Goal: Task Accomplishment & Management: Complete application form

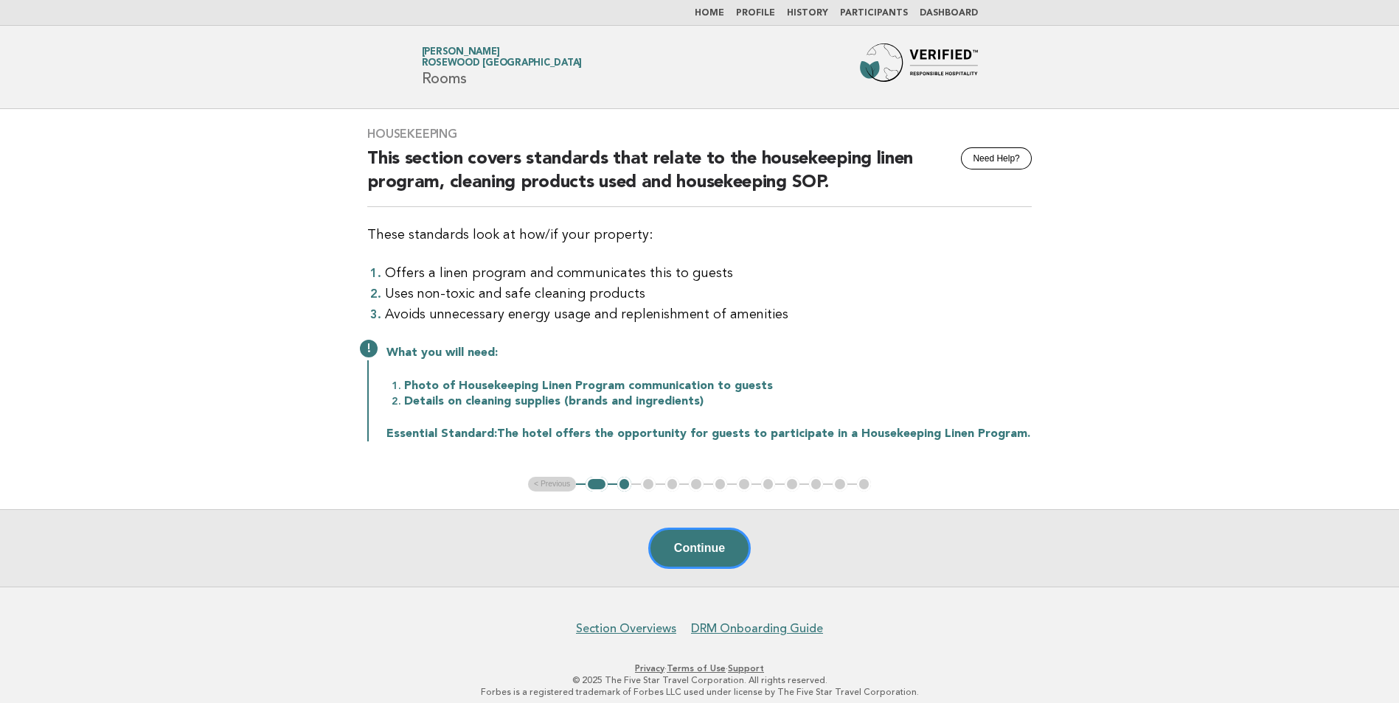
click at [711, 13] on link "Home" at bounding box center [708, 13] width 29 height 9
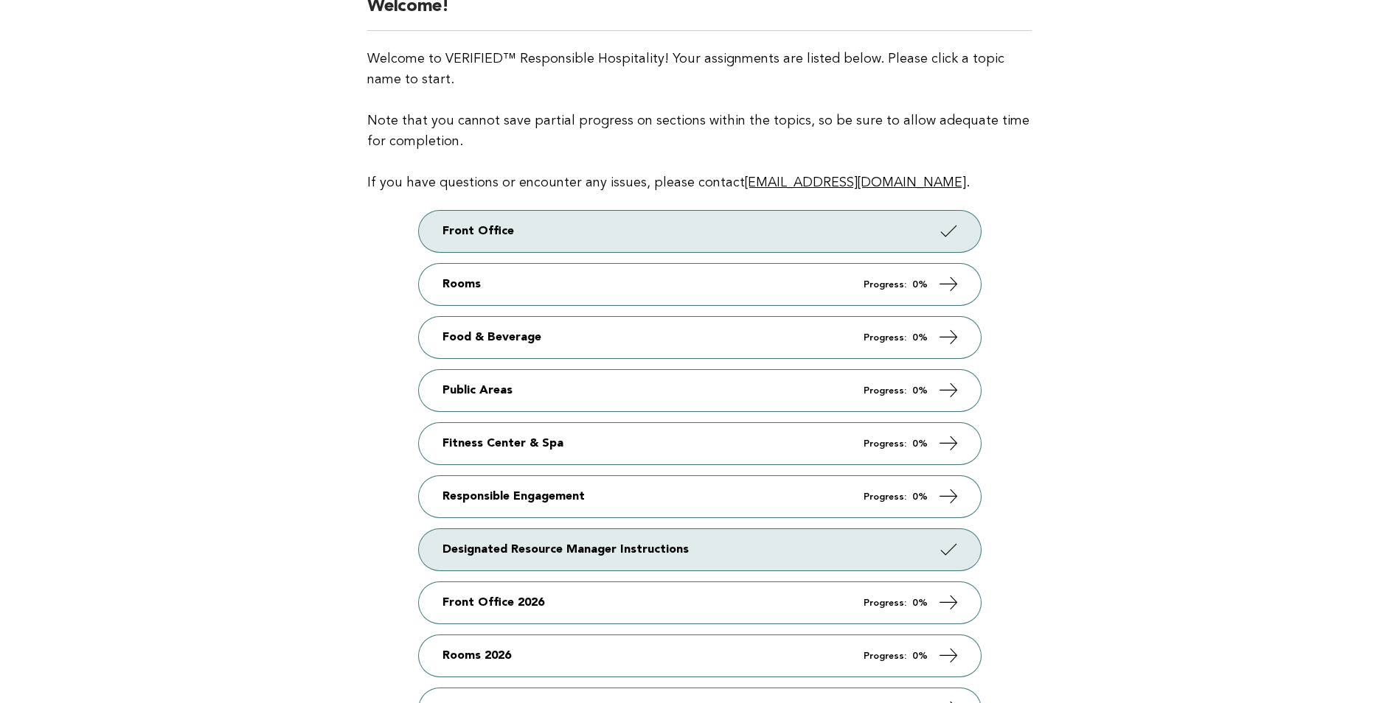
scroll to position [74, 0]
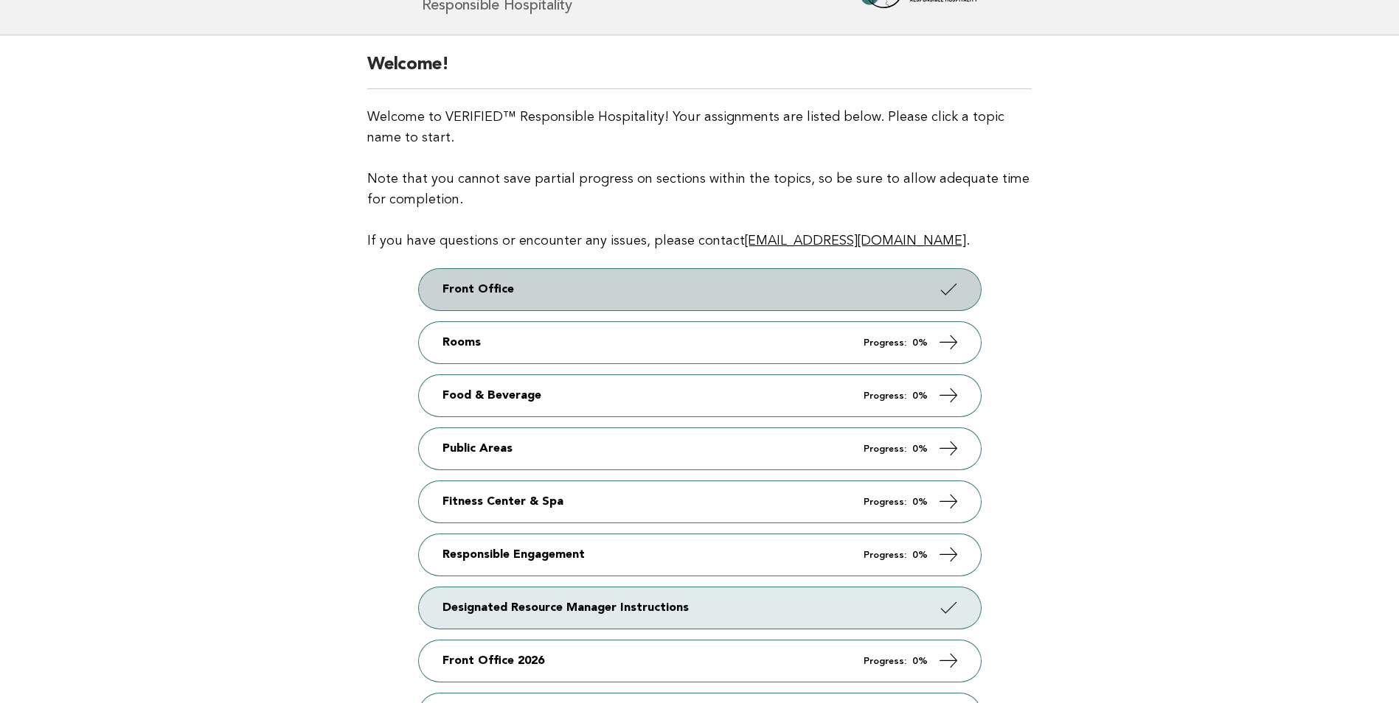
click at [927, 296] on link "Front Office" at bounding box center [700, 289] width 562 height 41
click at [950, 285] on icon at bounding box center [947, 289] width 21 height 21
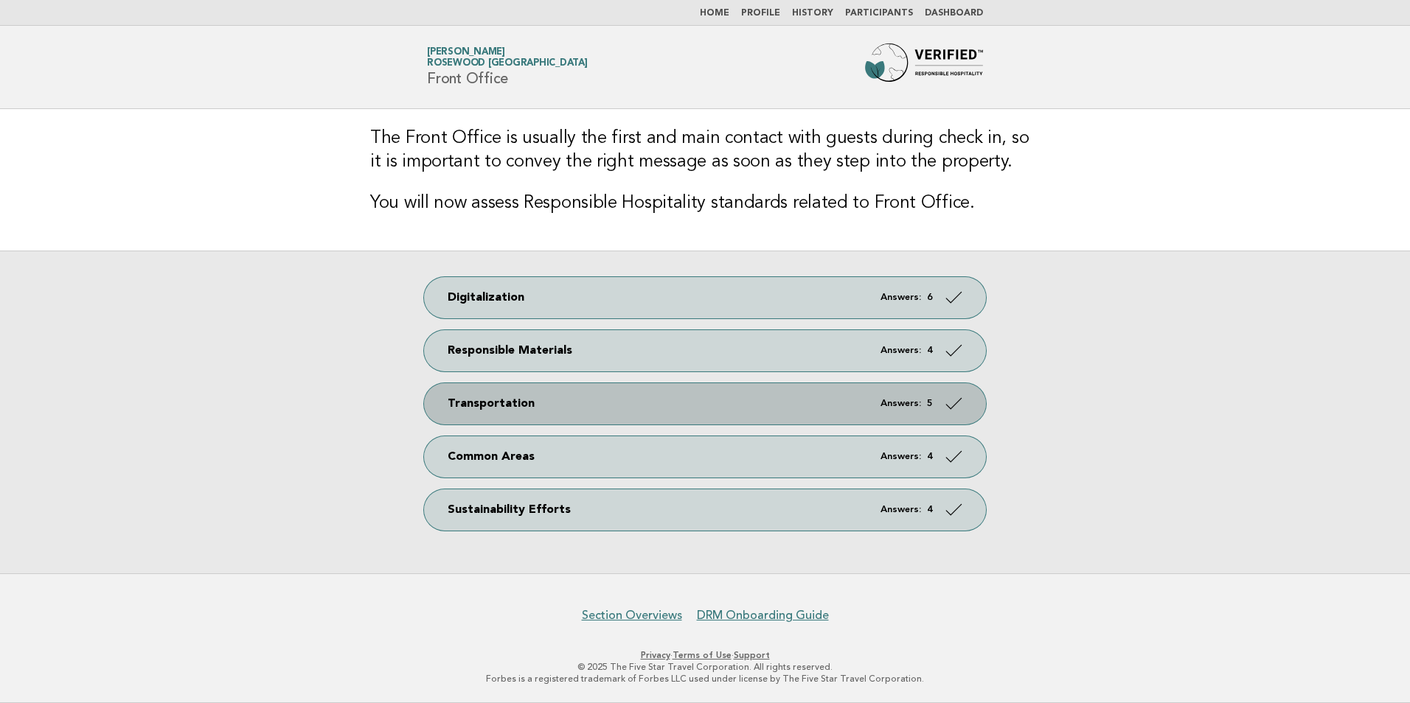
click at [506, 402] on link "Transportation Answers: 5" at bounding box center [705, 403] width 562 height 41
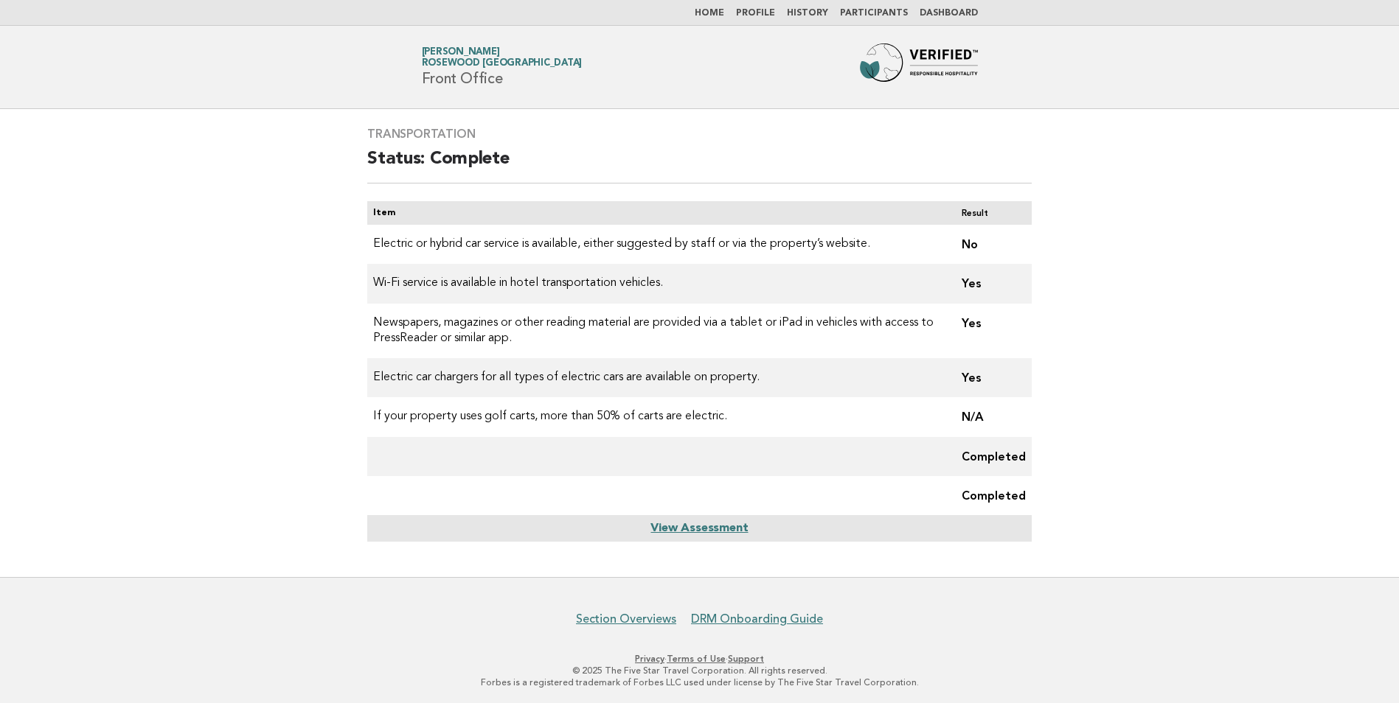
click at [700, 528] on link "View Assessment" at bounding box center [698, 529] width 97 height 12
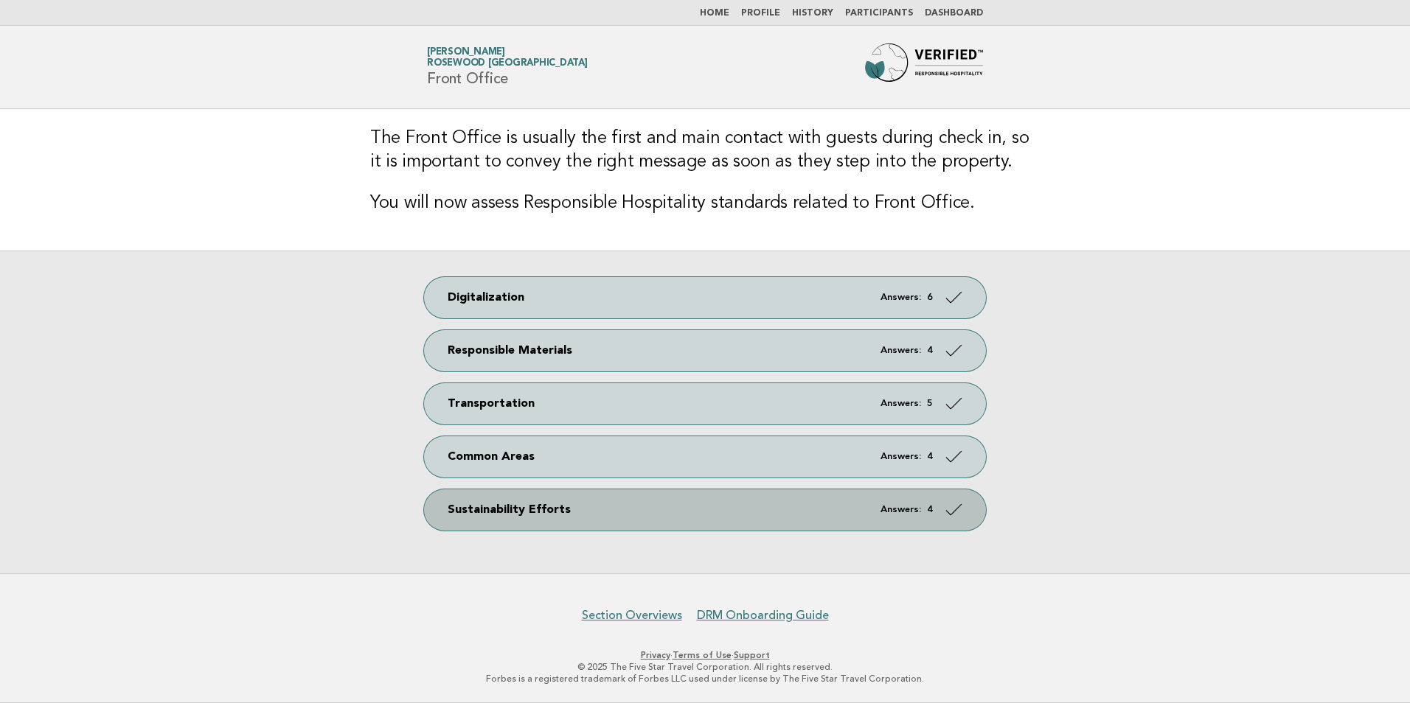
click at [510, 517] on link "Sustainability Efforts Answers: 4" at bounding box center [705, 510] width 562 height 41
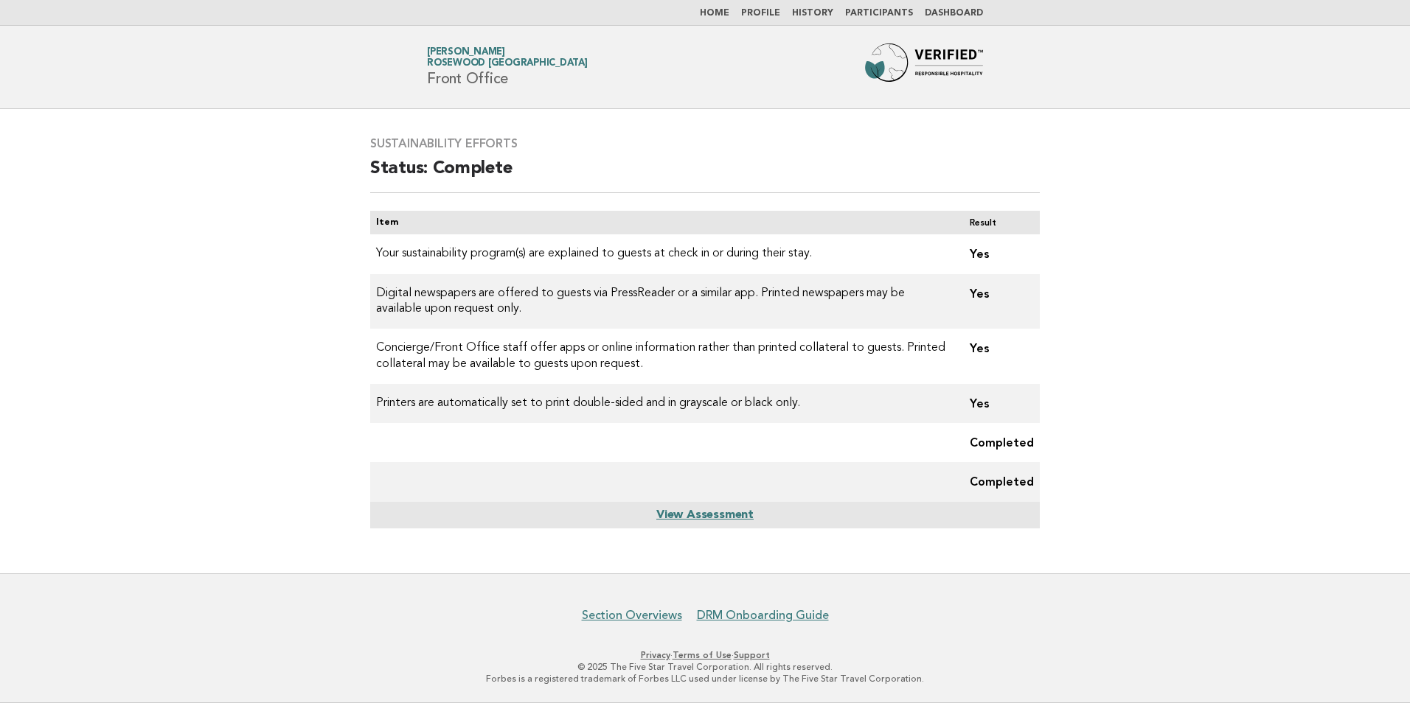
click at [729, 14] on link "Home" at bounding box center [714, 13] width 29 height 9
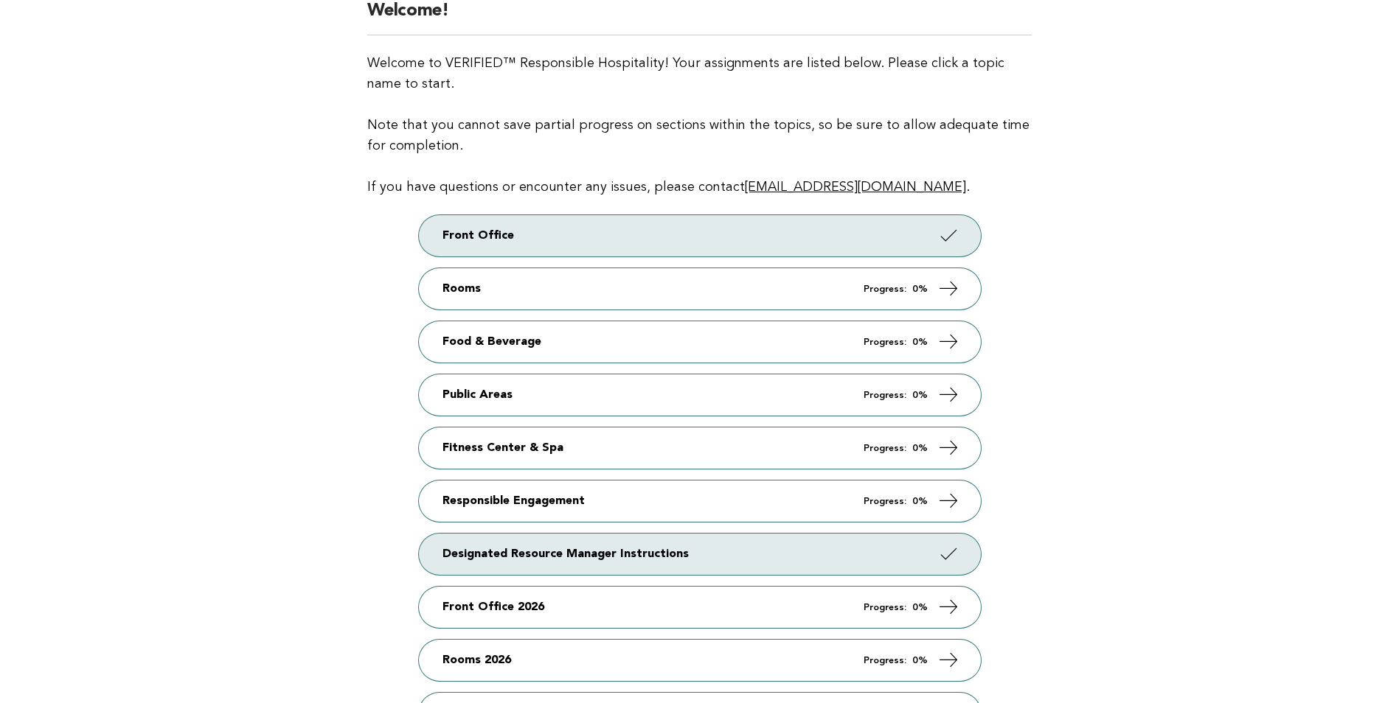
scroll to position [147, 0]
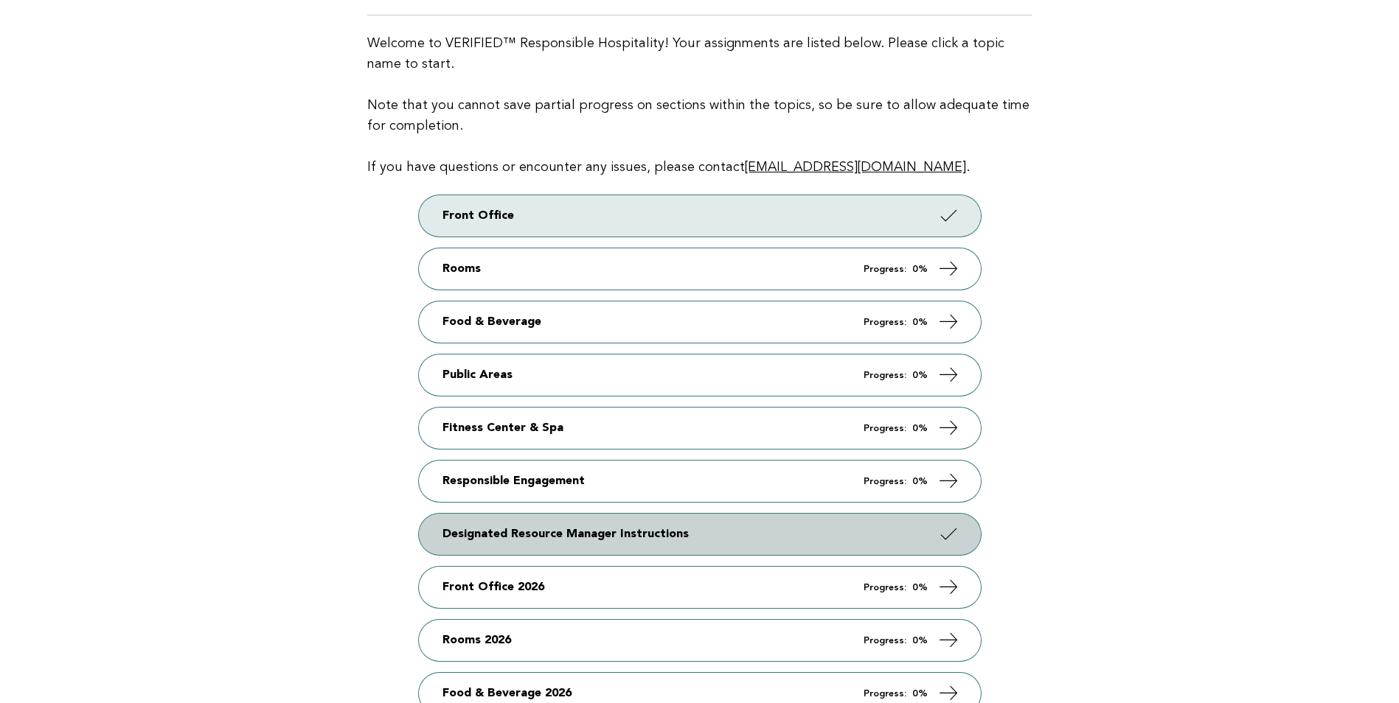
click at [947, 537] on icon at bounding box center [947, 533] width 21 height 21
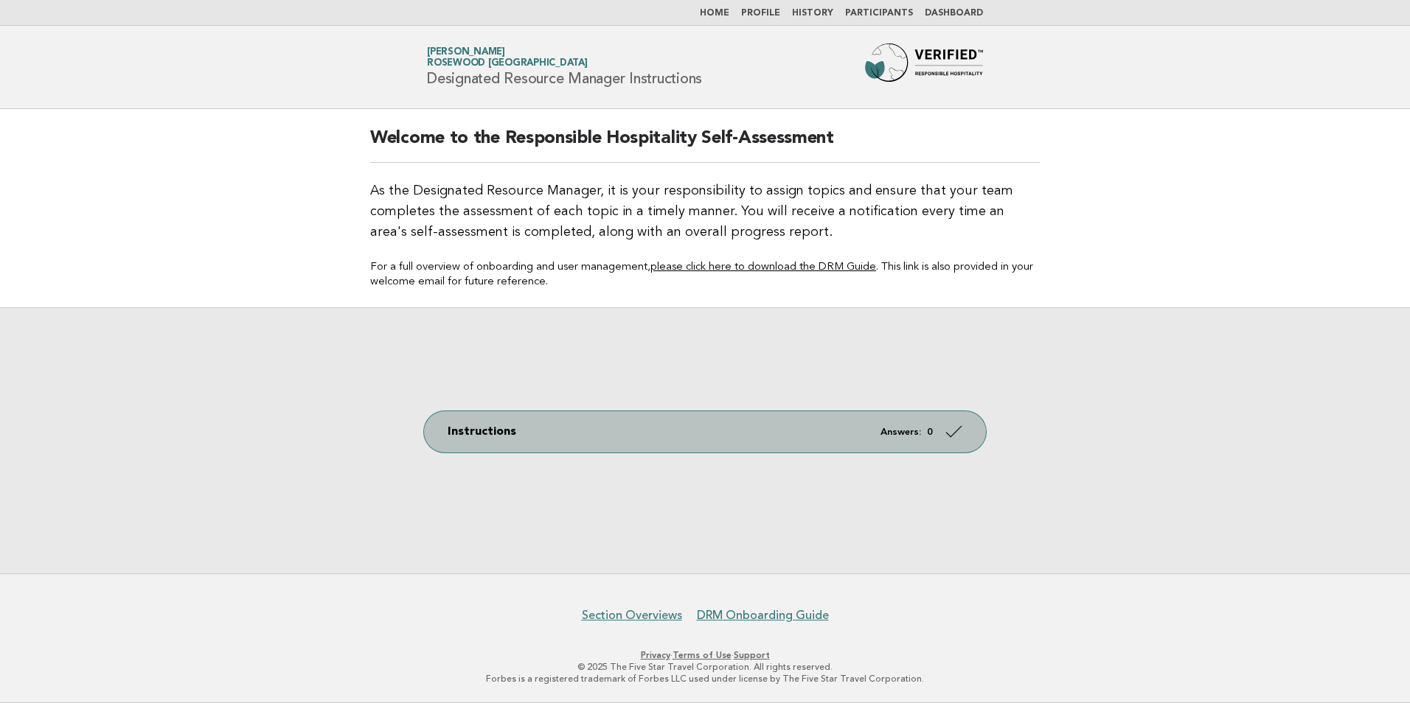
click at [928, 433] on strong "0" at bounding box center [930, 433] width 6 height 10
click at [955, 434] on icon at bounding box center [953, 431] width 21 height 21
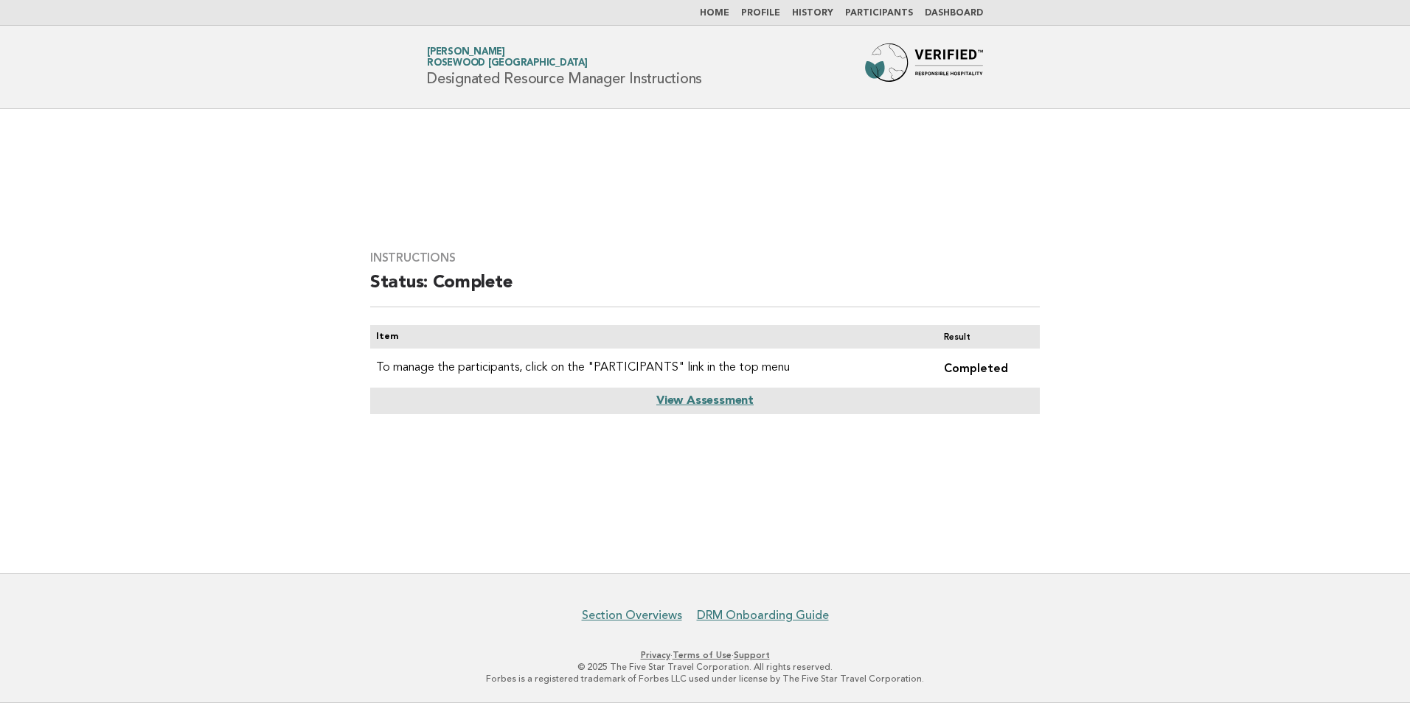
click at [882, 6] on nav "Home Profile History Participants Dashboard" at bounding box center [705, 13] width 1410 height 26
click at [886, 9] on link "Participants" at bounding box center [879, 13] width 68 height 9
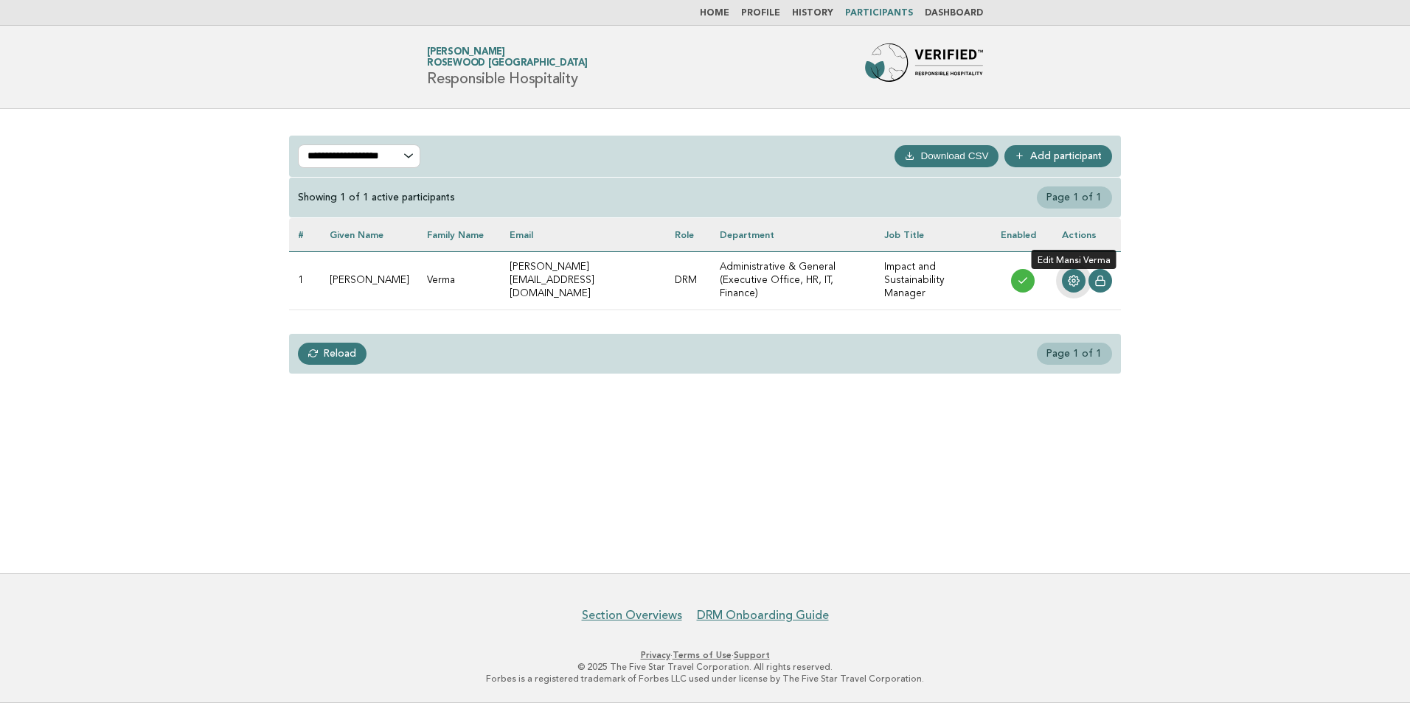
click at [1068, 282] on icon at bounding box center [1073, 281] width 11 height 11
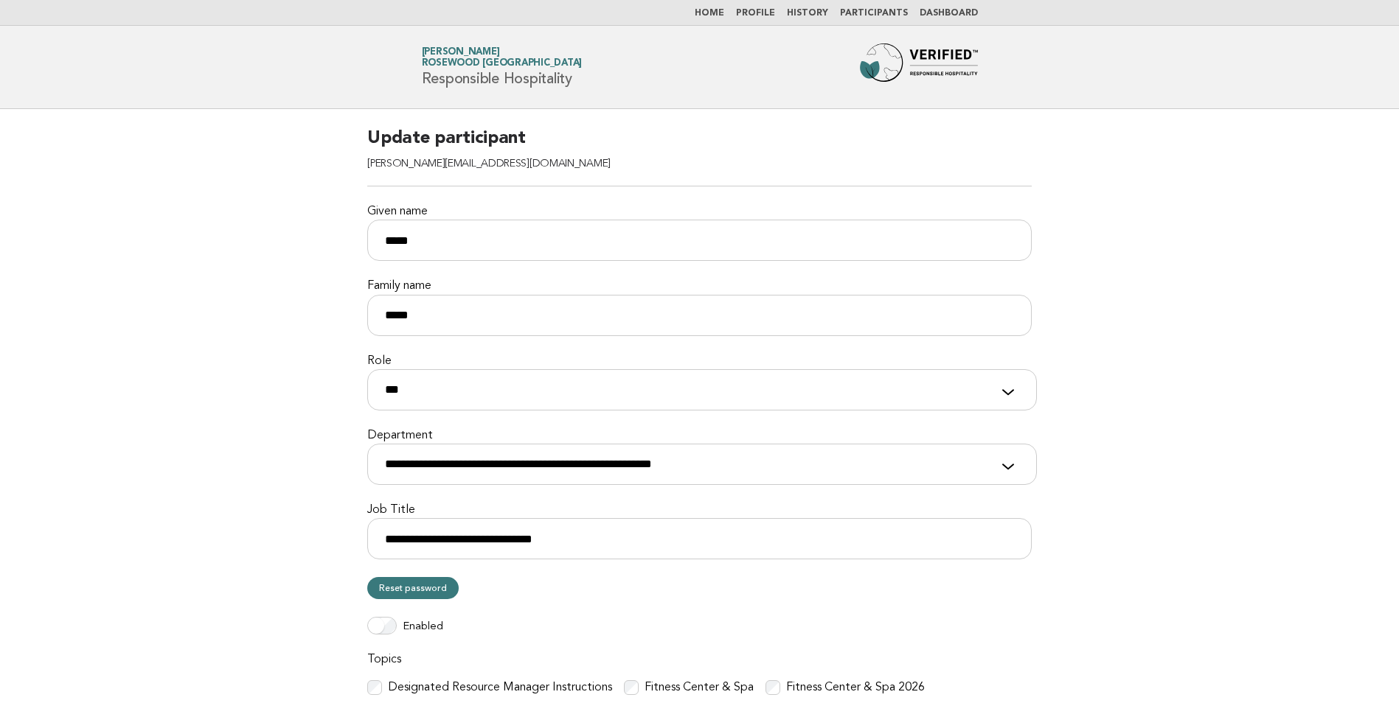
click at [722, 18] on link "Home" at bounding box center [708, 13] width 29 height 9
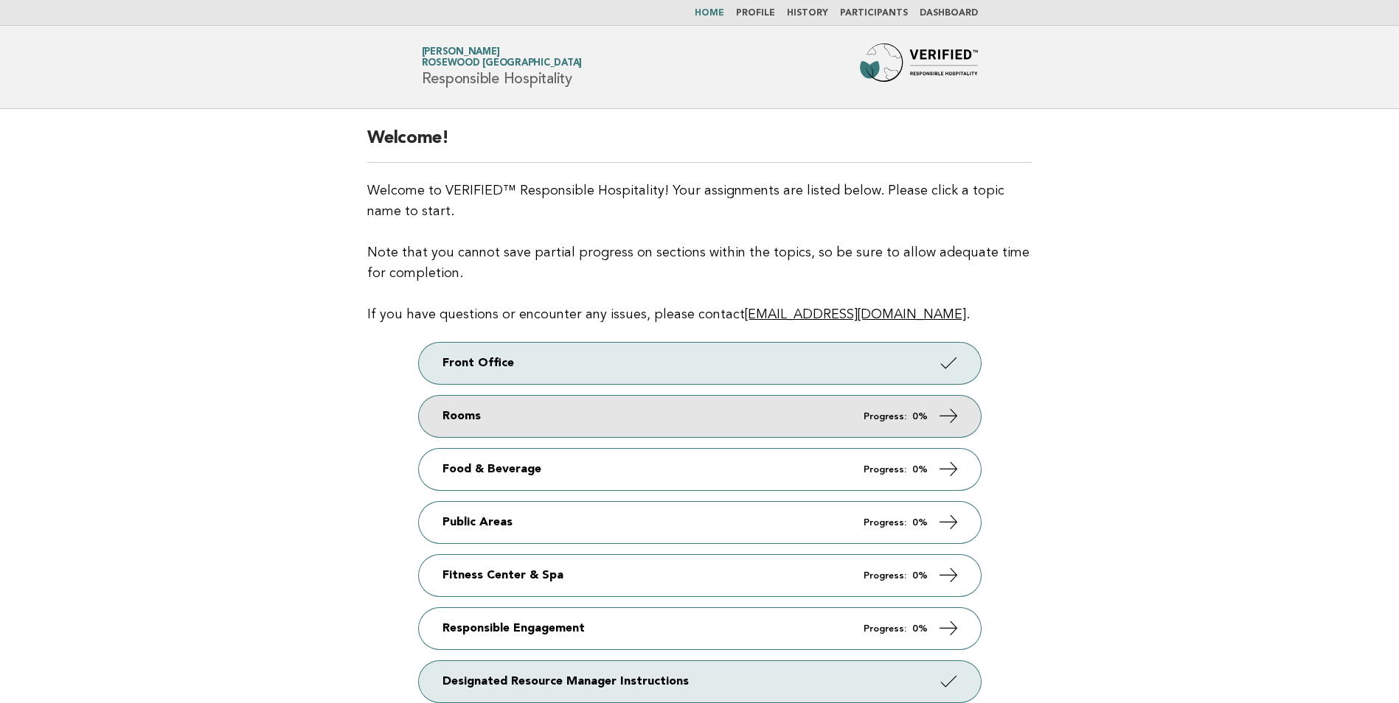
click at [955, 419] on icon at bounding box center [947, 415] width 21 height 21
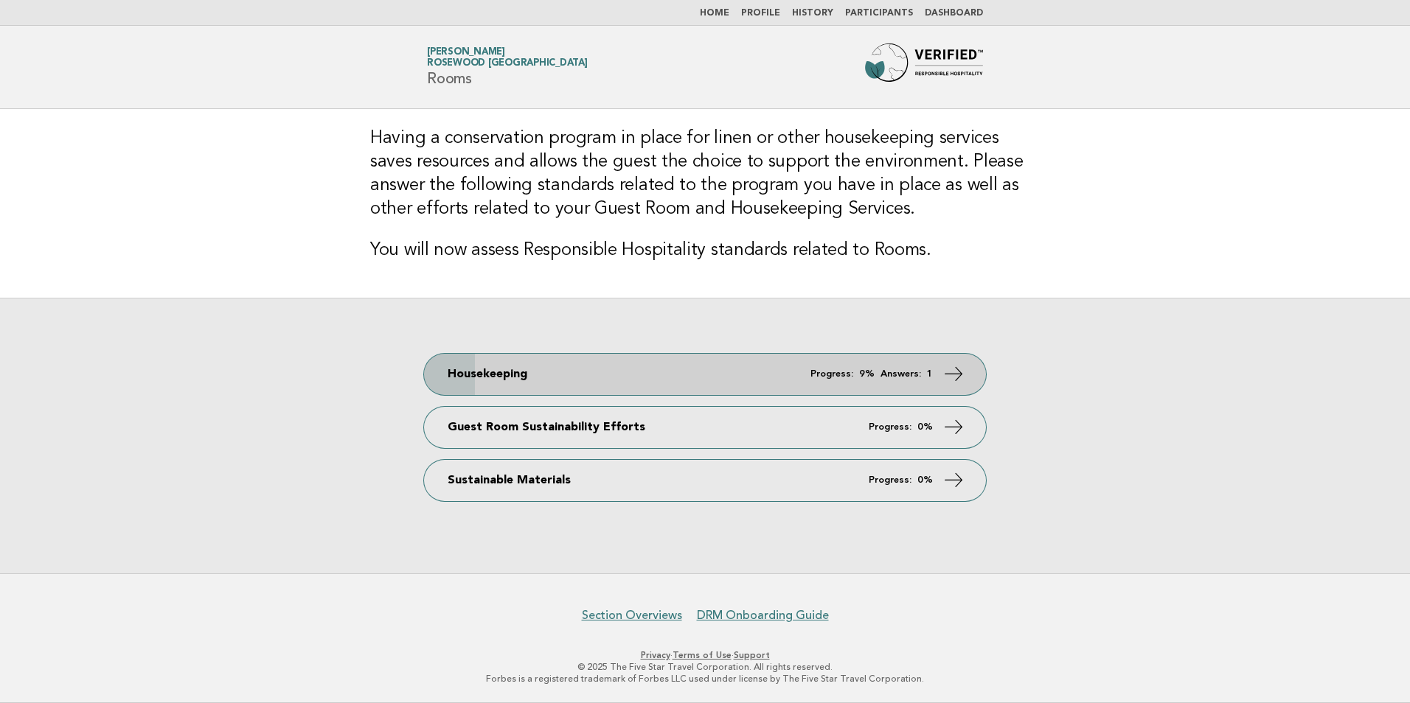
click at [894, 376] on em "Answers:" at bounding box center [900, 374] width 41 height 10
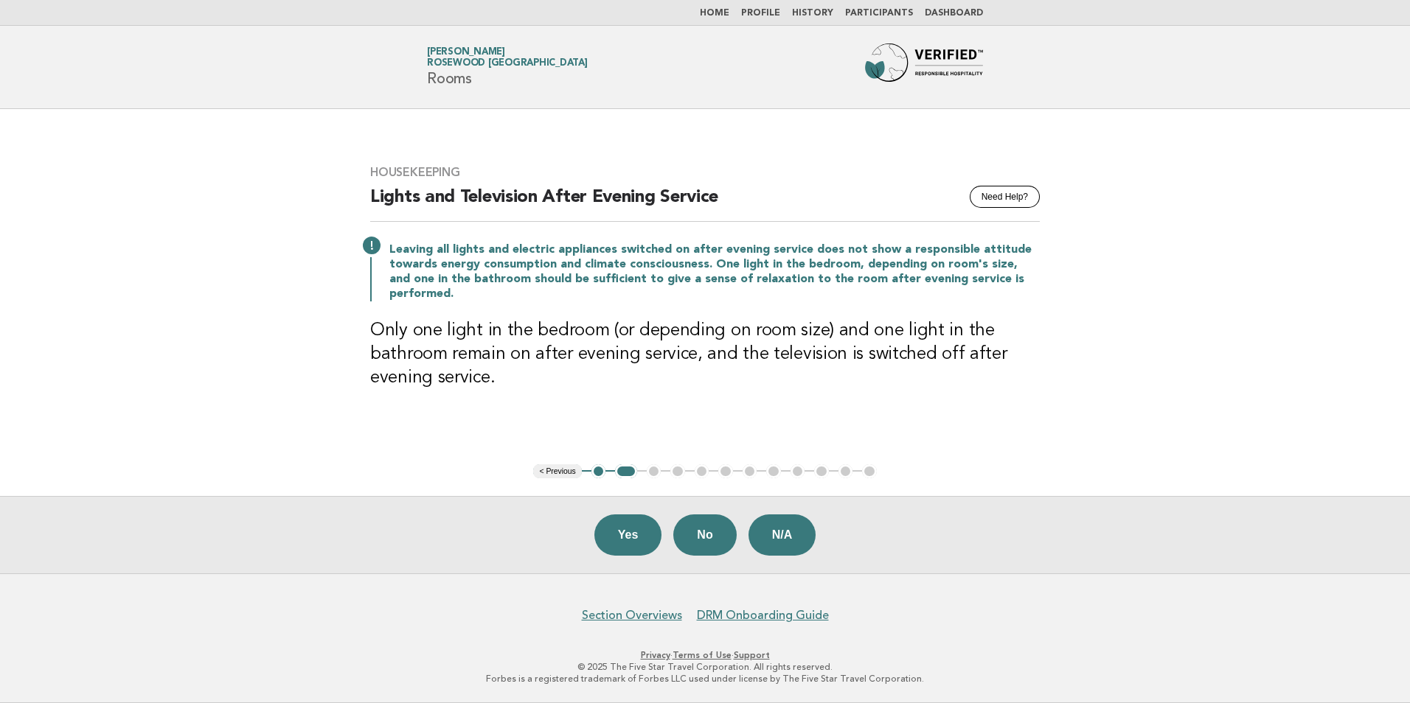
click at [568, 470] on button "< Previous" at bounding box center [557, 471] width 48 height 15
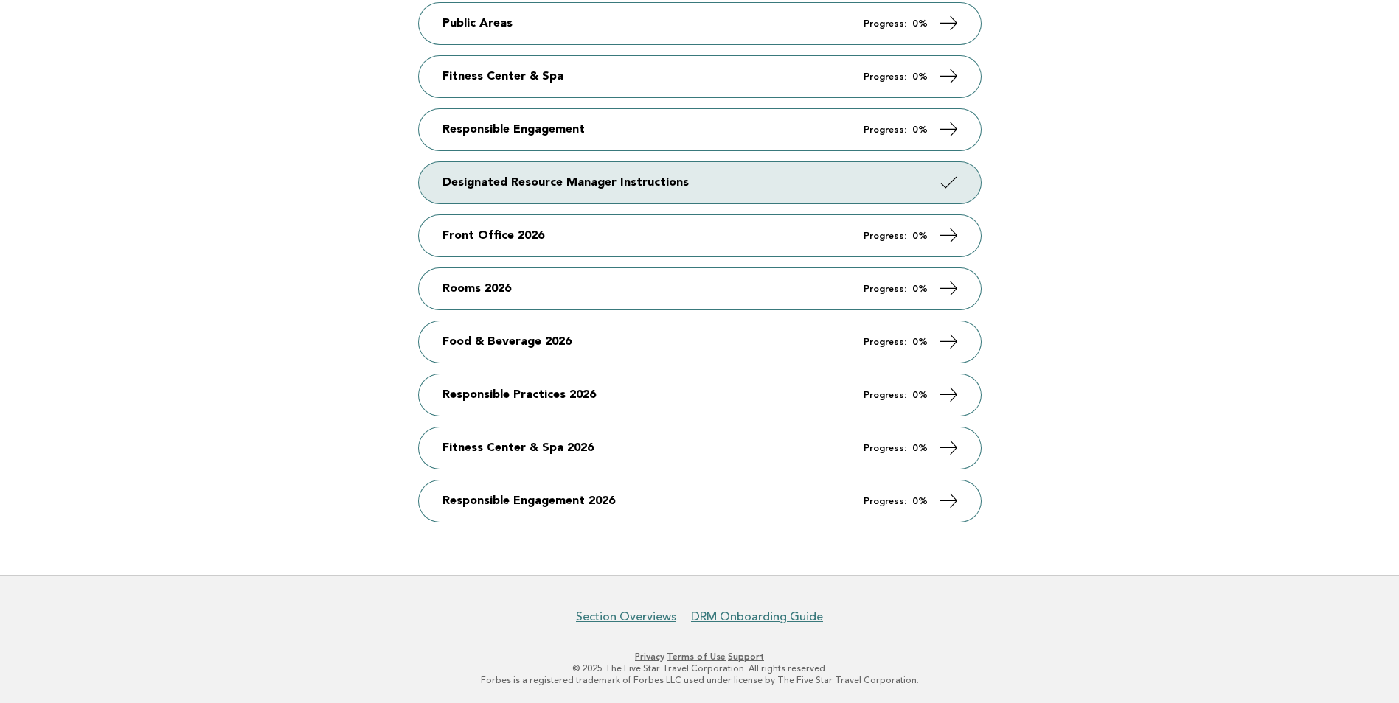
scroll to position [500, 0]
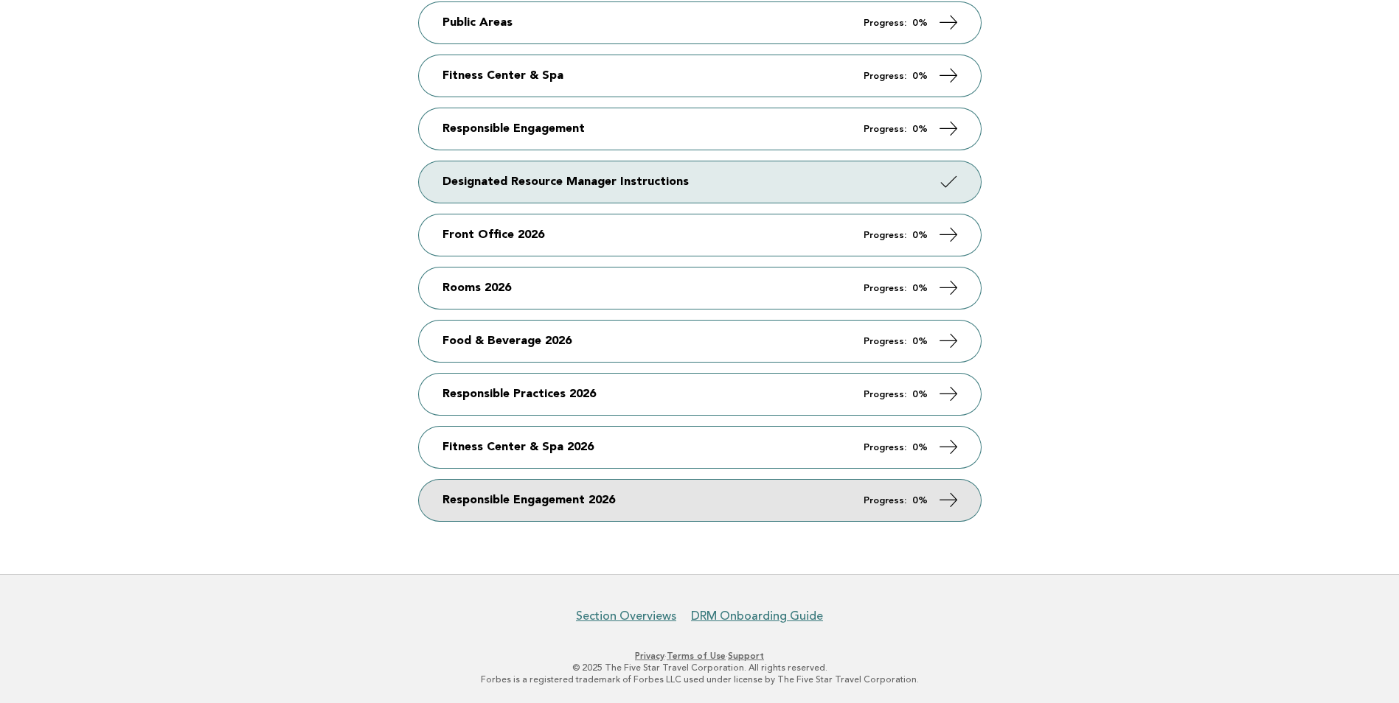
click at [582, 502] on link "Responsible Engagement 2026 Progress: 0%" at bounding box center [700, 500] width 562 height 41
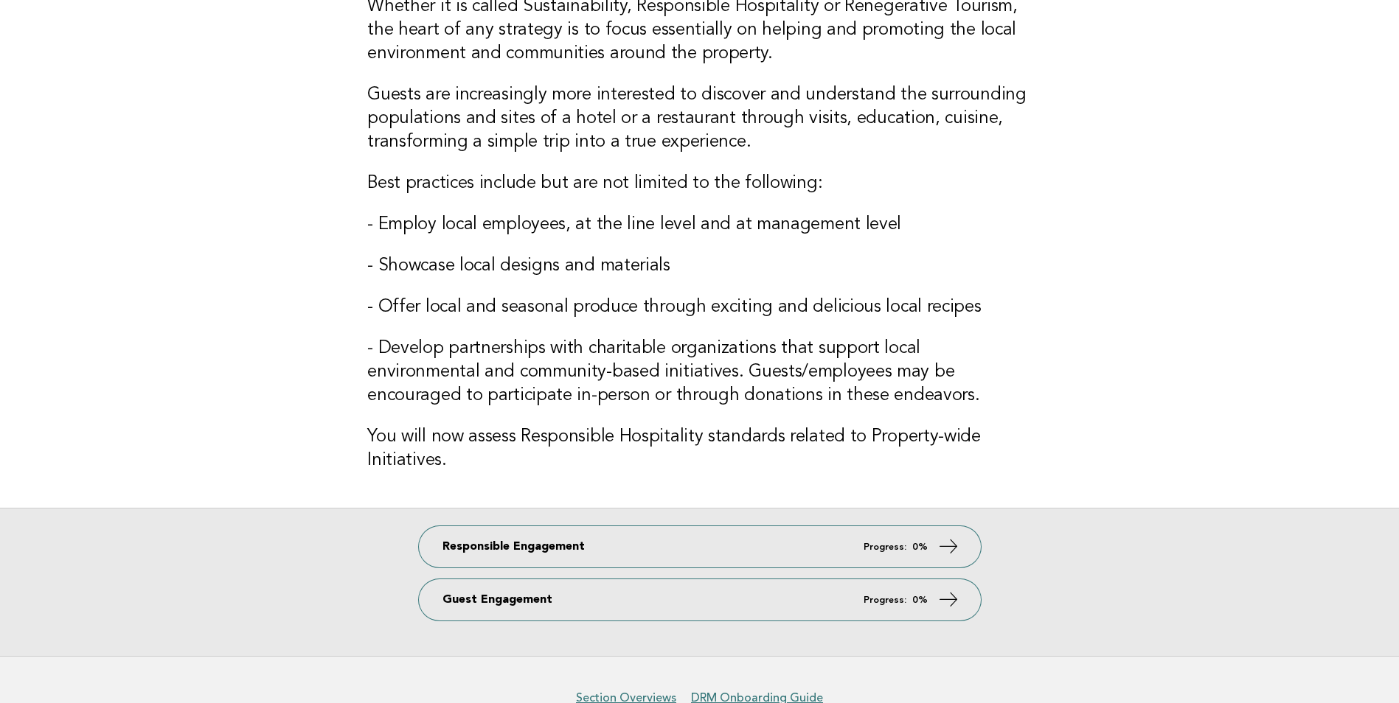
scroll to position [147, 0]
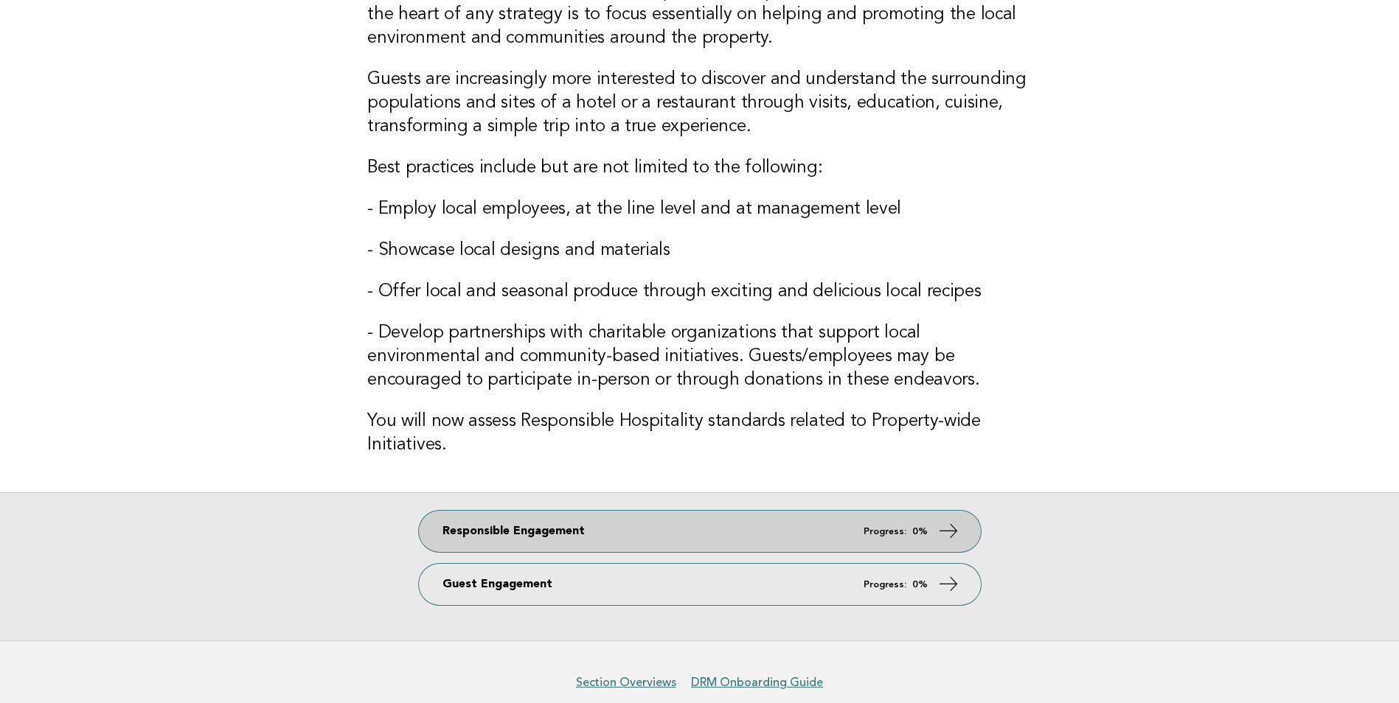
click at [957, 534] on icon at bounding box center [947, 530] width 21 height 21
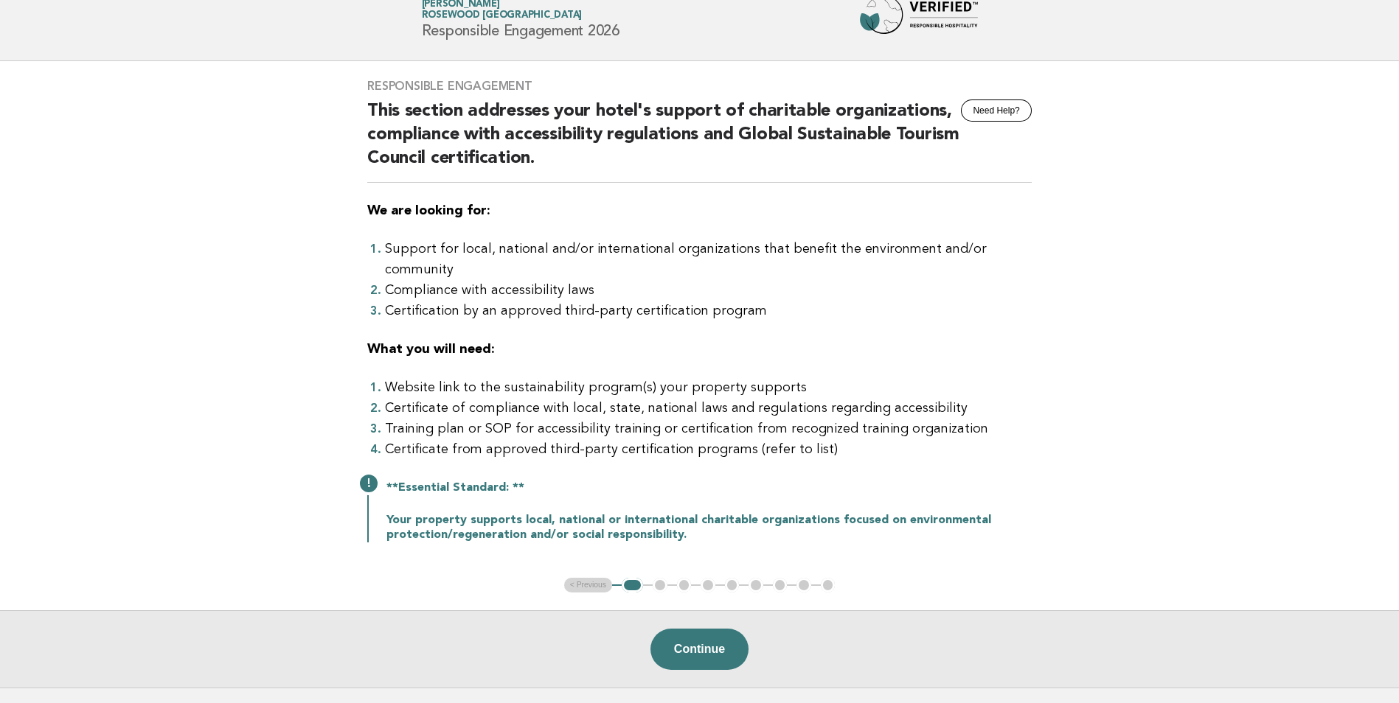
scroll to position [74, 0]
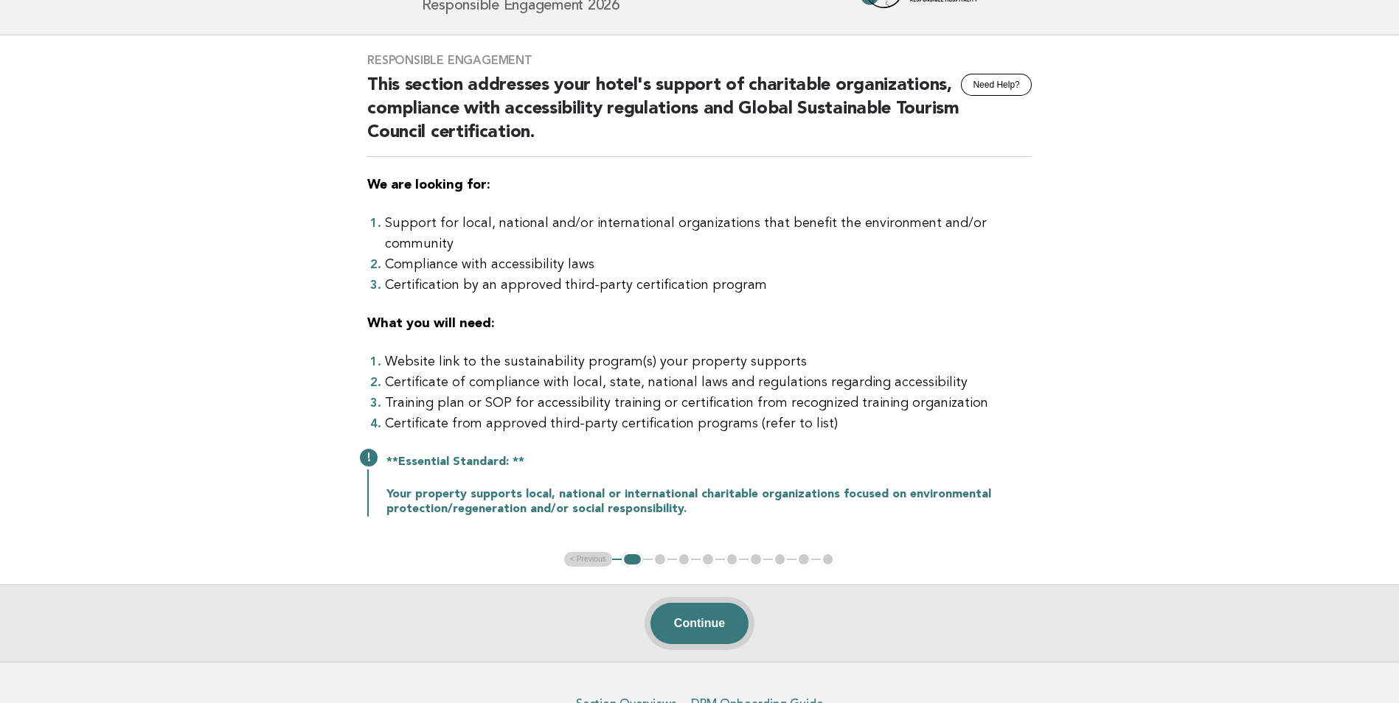
click at [685, 603] on button "Continue" at bounding box center [699, 623] width 98 height 41
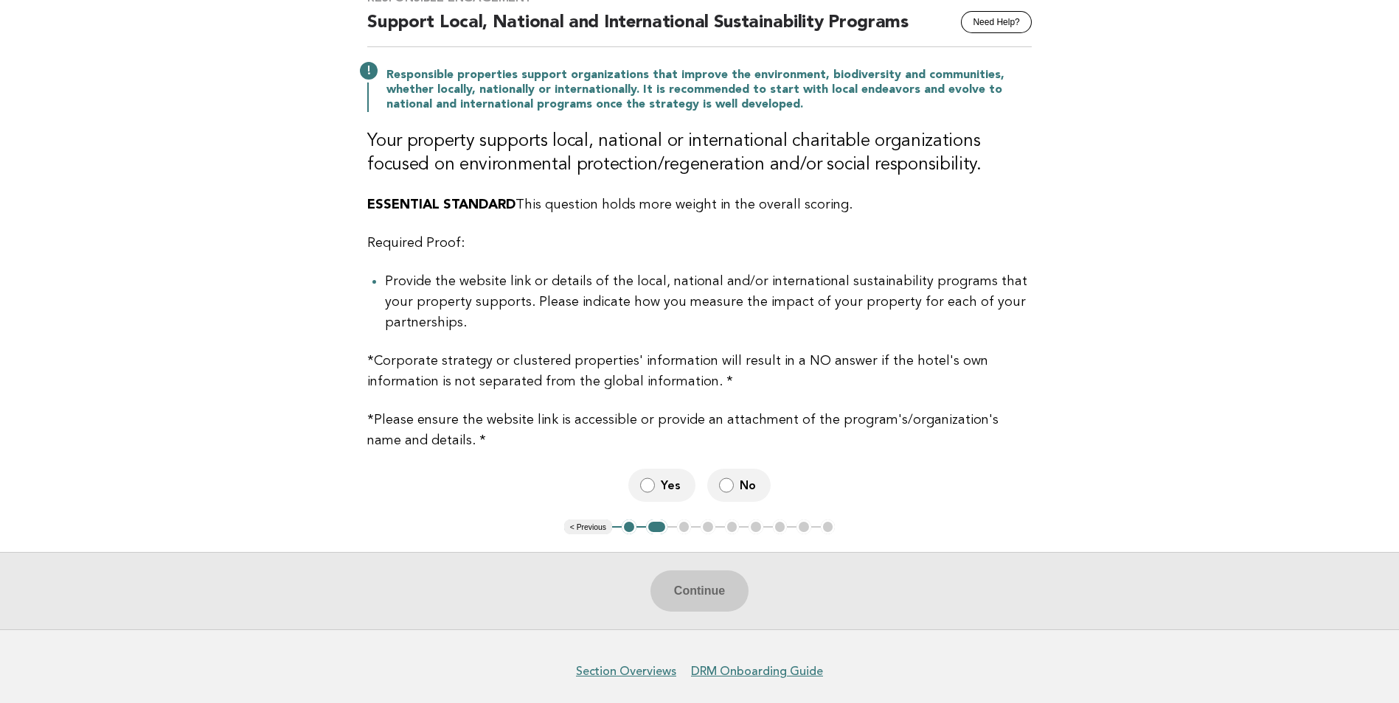
scroll to position [147, 0]
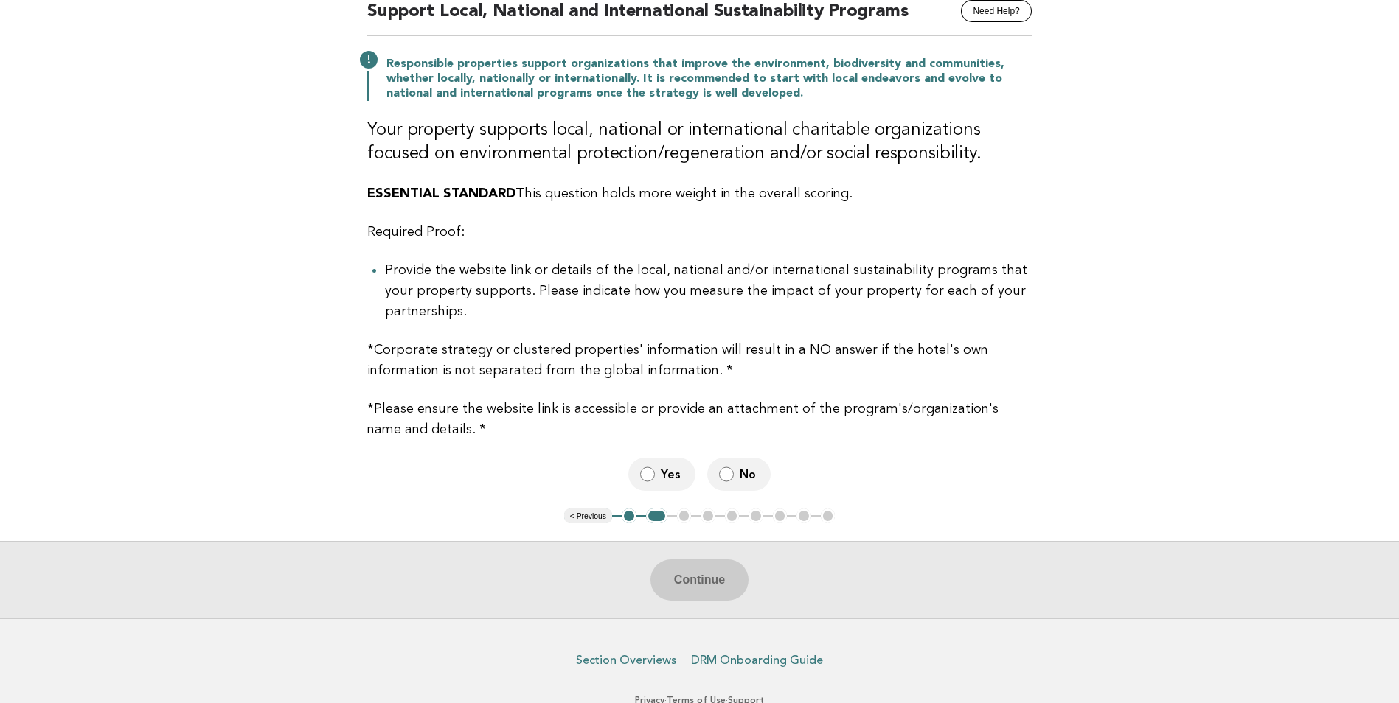
click at [655, 477] on label "Yes" at bounding box center [661, 474] width 67 height 33
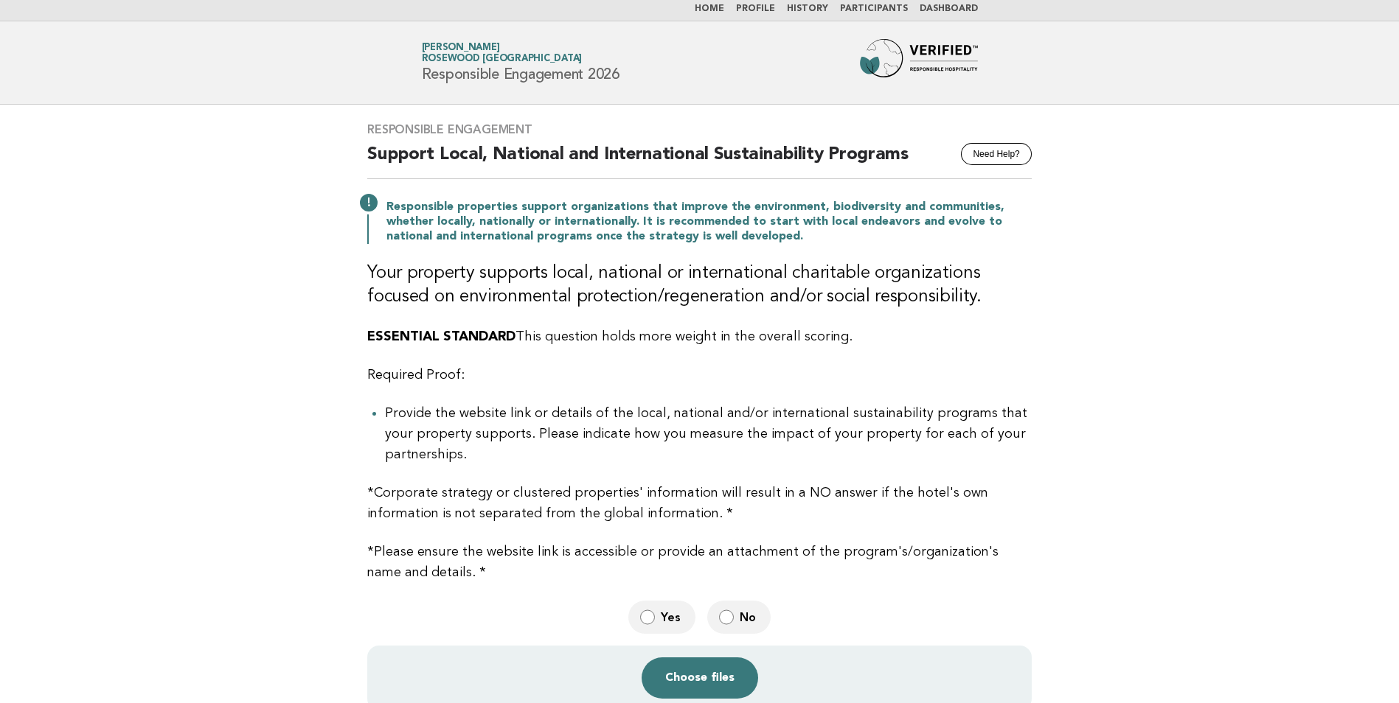
scroll to position [0, 0]
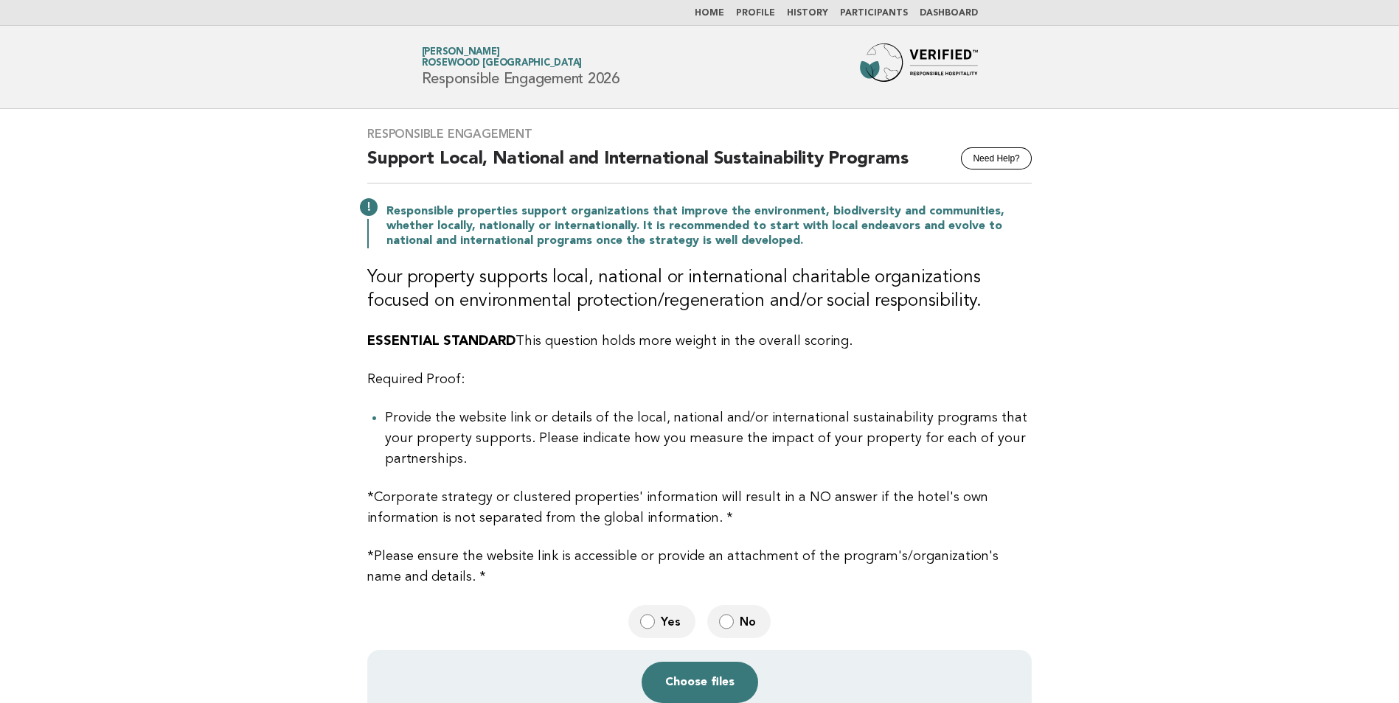
drag, startPoint x: 1334, startPoint y: 216, endPoint x: 1403, endPoint y: 28, distance: 200.4
click at [1334, 216] on main "Responsible Engagement Need Help? Support Local, National and International Sus…" at bounding box center [699, 476] width 1399 height 734
